Goal: Task Accomplishment & Management: Complete application form

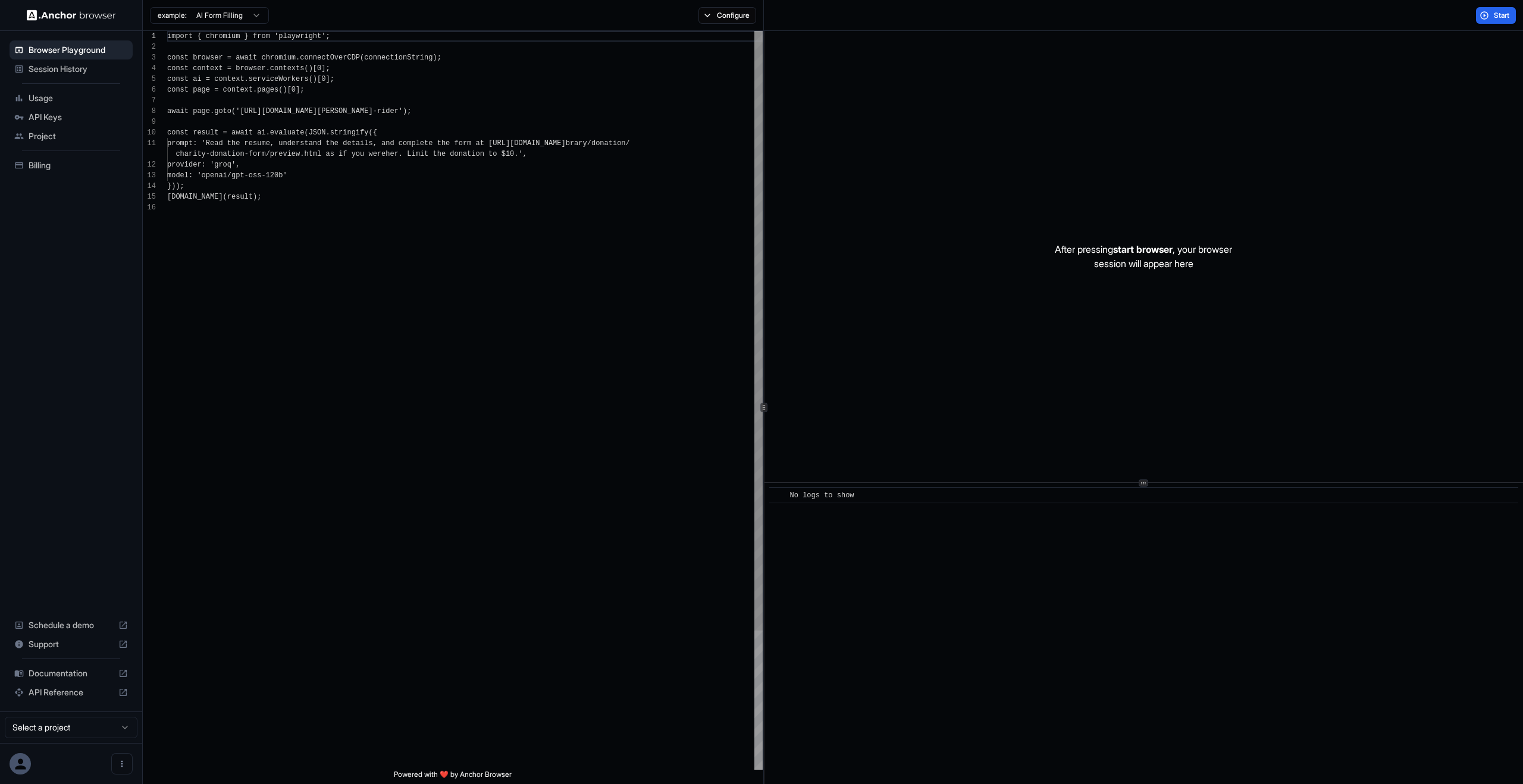
scroll to position [107, 0]
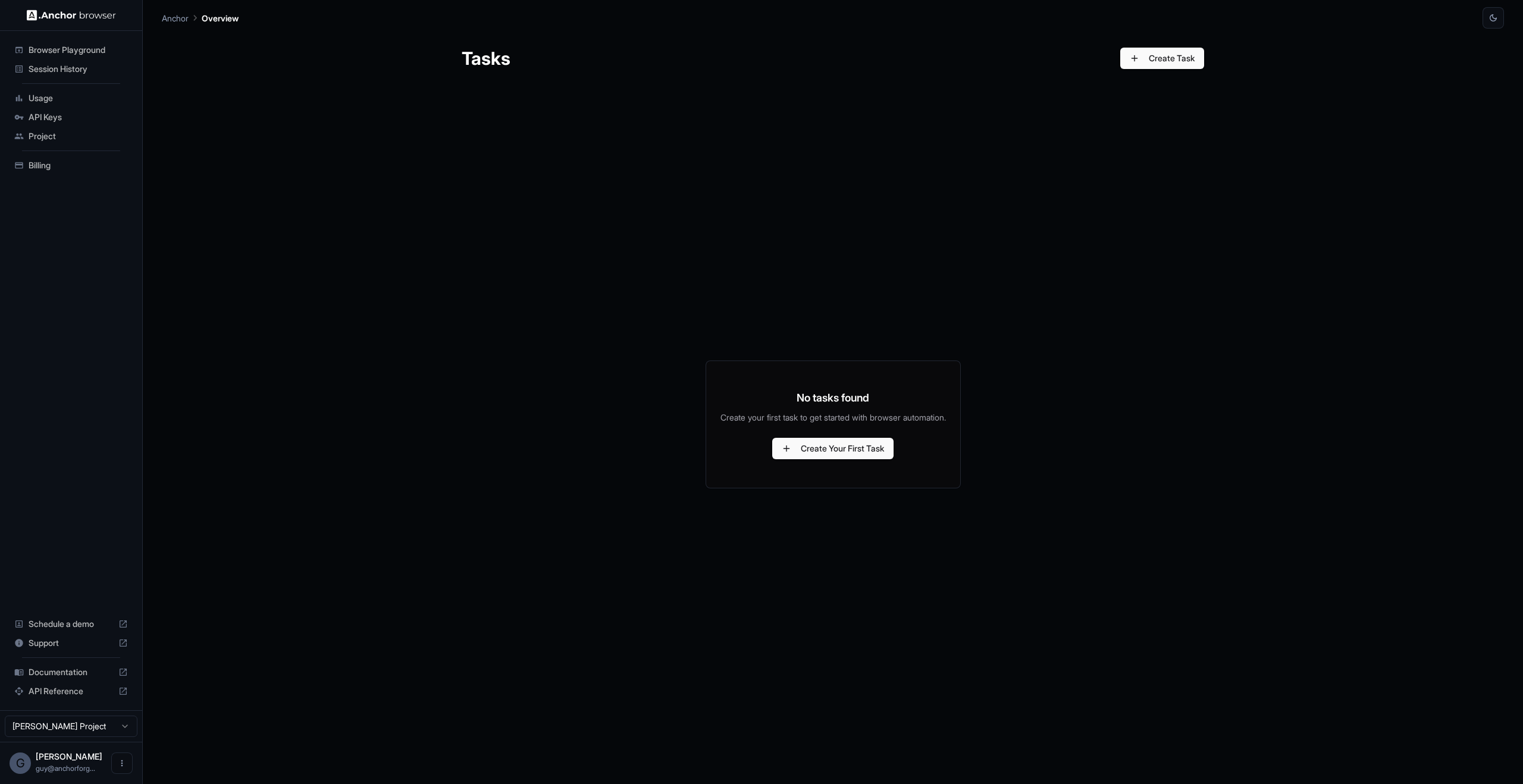
click at [826, 223] on div "No tasks found Create your first task to get started with browser automation. C…" at bounding box center [833, 425] width 743 height 682
click at [810, 460] on button "Create Your First Task" at bounding box center [833, 448] width 121 height 21
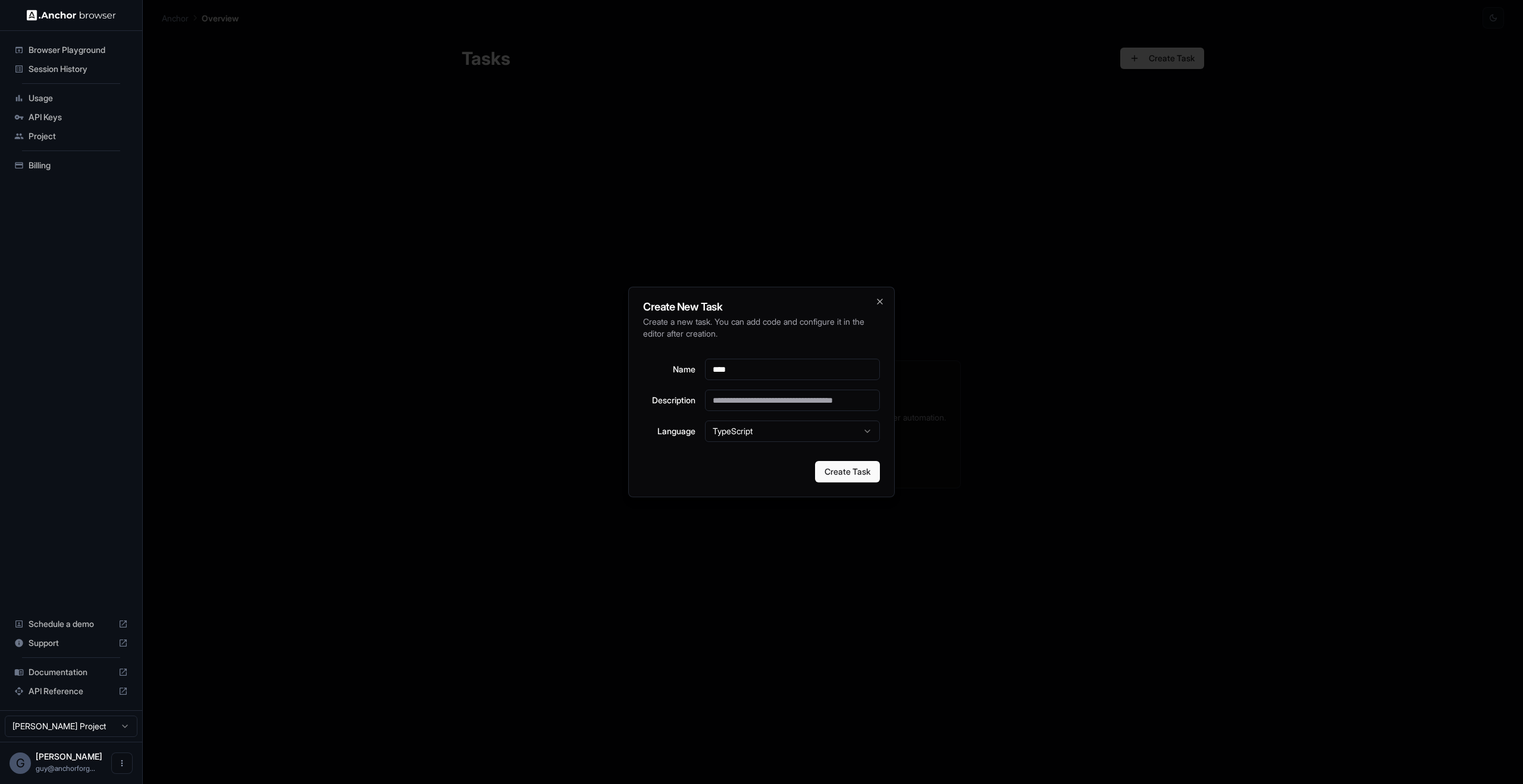
type input "****"
click at [847, 486] on div "Create New Task Create a new task. You can add code and configure it in the edi…" at bounding box center [762, 392] width 267 height 211
click at [849, 463] on button "Create Task" at bounding box center [847, 471] width 65 height 21
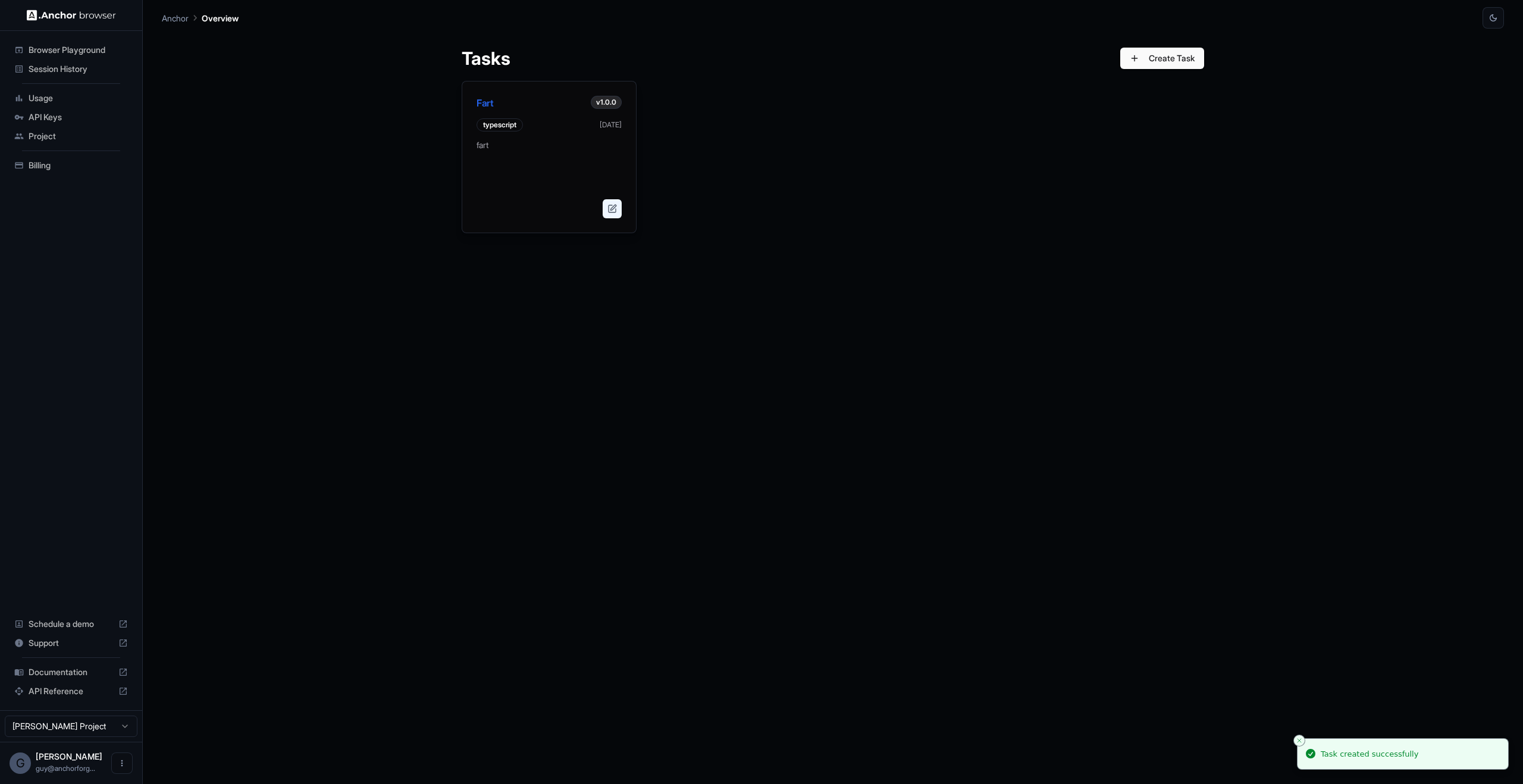
click at [612, 208] on button at bounding box center [612, 209] width 19 height 19
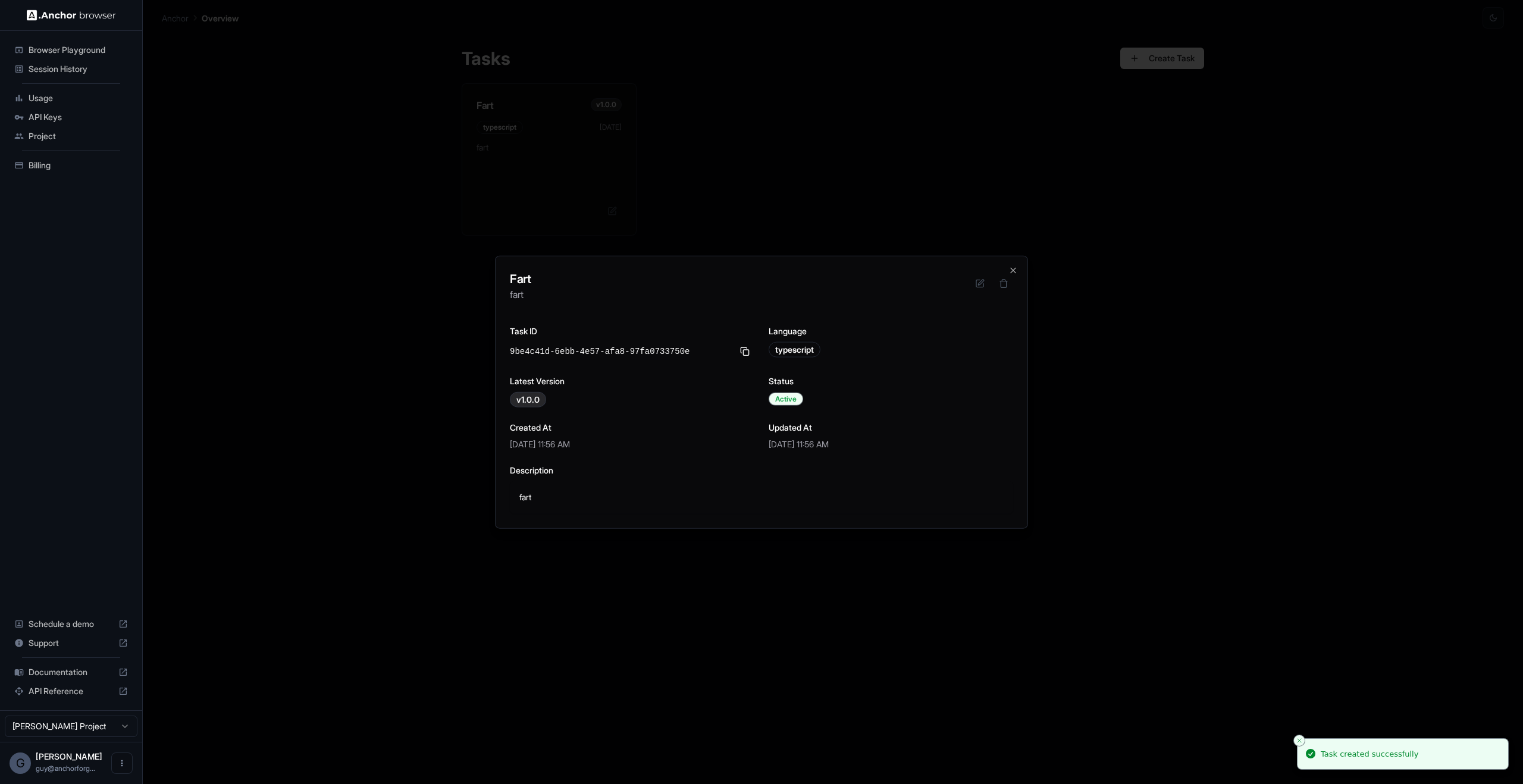
click at [417, 359] on div at bounding box center [762, 392] width 1523 height 784
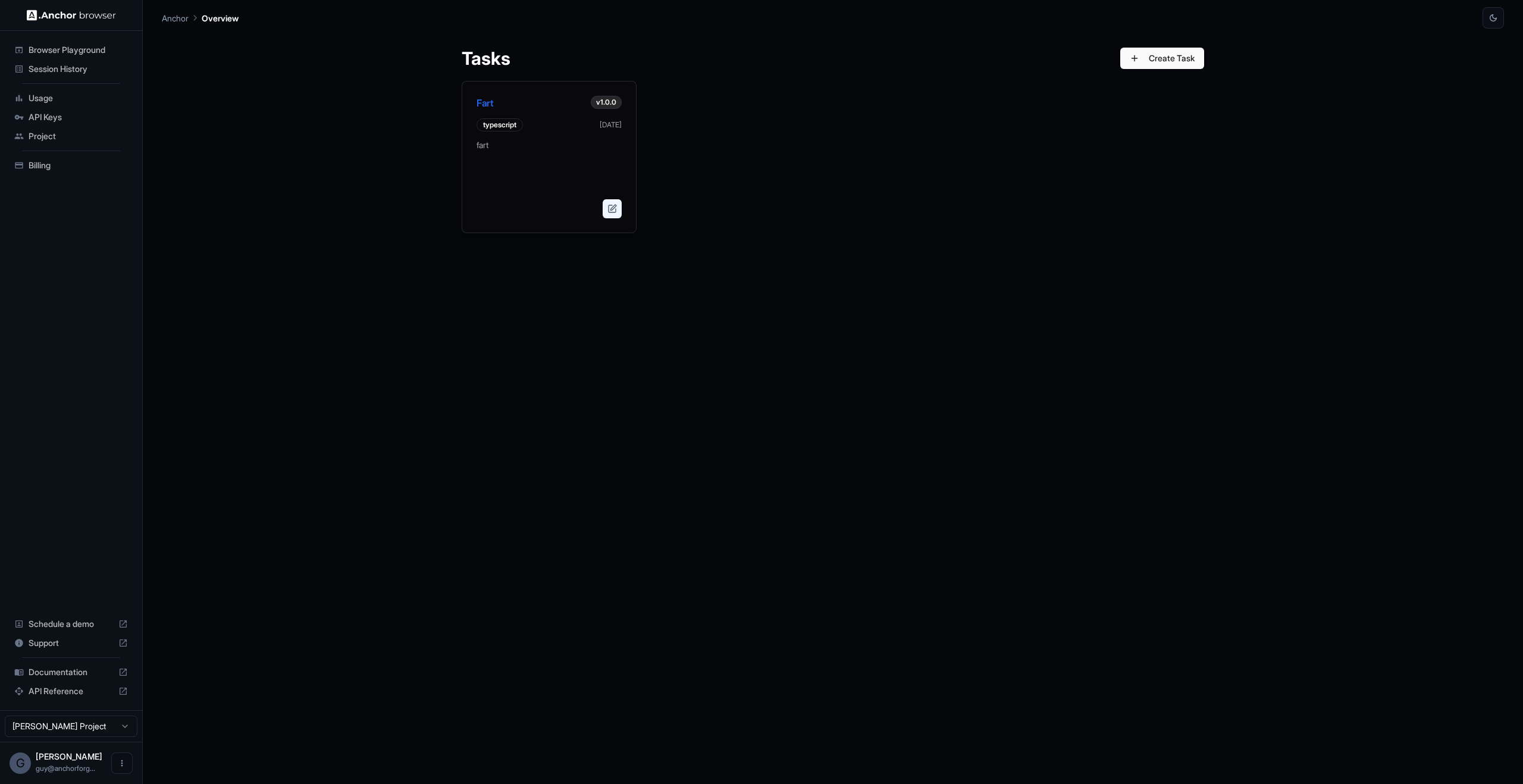
click at [618, 206] on button at bounding box center [612, 209] width 19 height 19
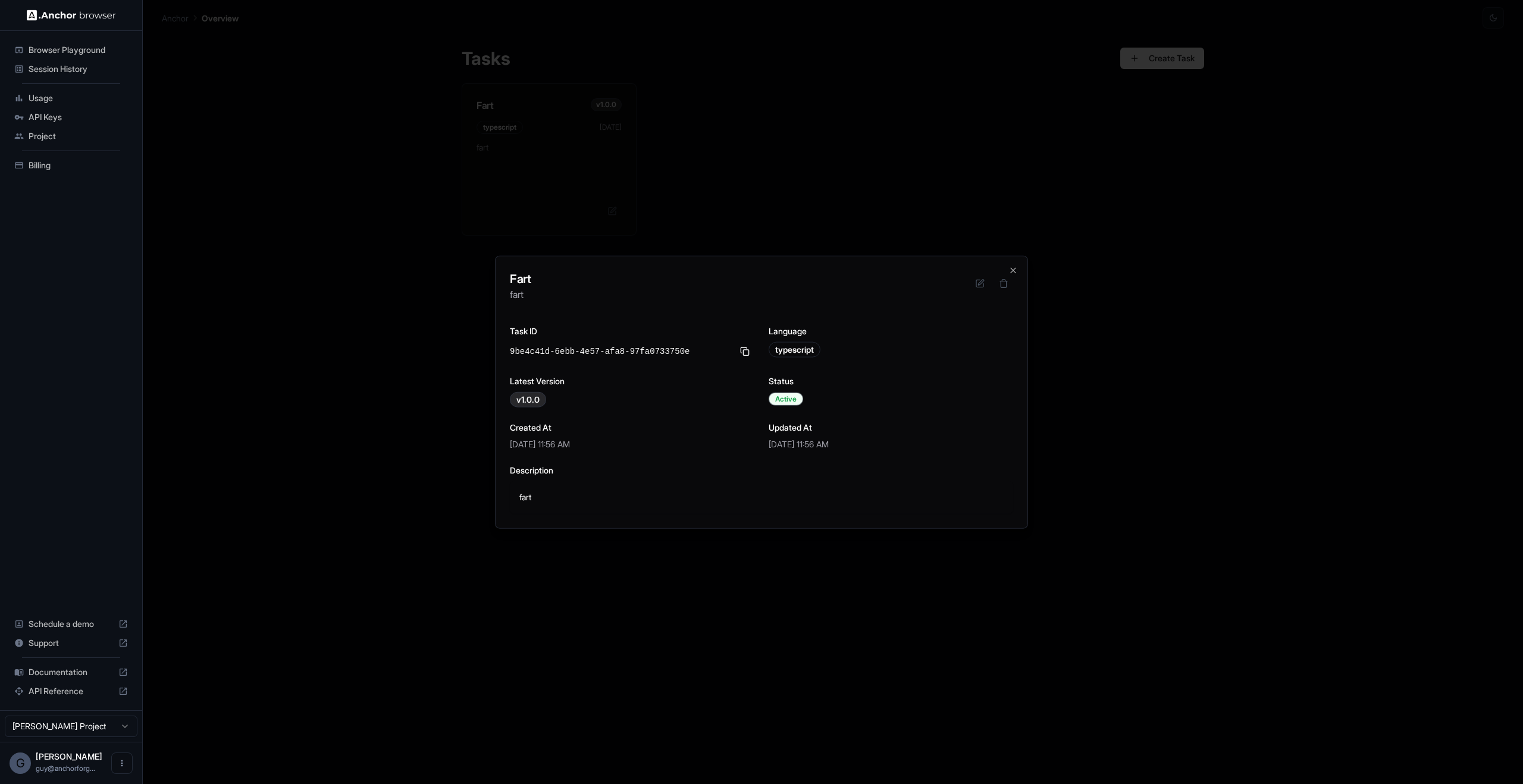
click at [846, 422] on h3 "Updated At" at bounding box center [891, 428] width 244 height 12
